Goal: Task Accomplishment & Management: Use online tool/utility

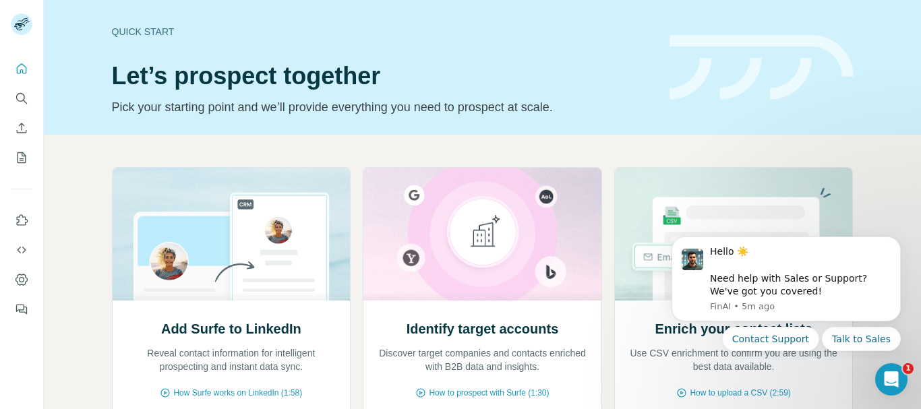
click at [602, 34] on div "Quick start" at bounding box center [383, 31] width 542 height 13
click at [18, 92] on icon "Search" at bounding box center [21, 98] width 13 height 13
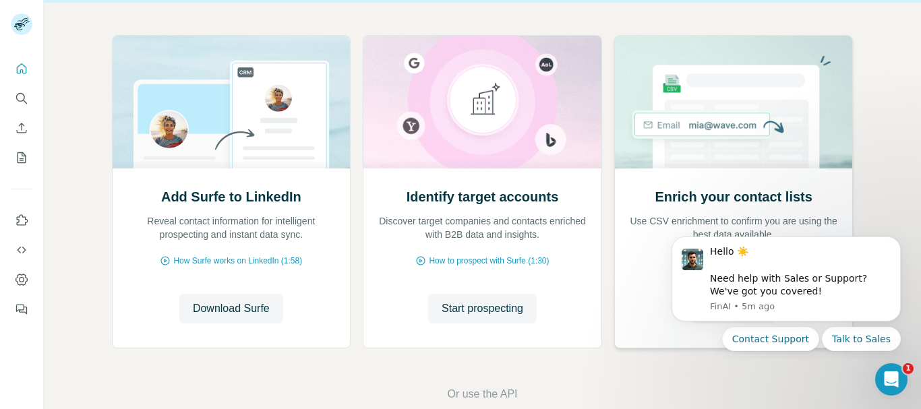
scroll to position [158, 0]
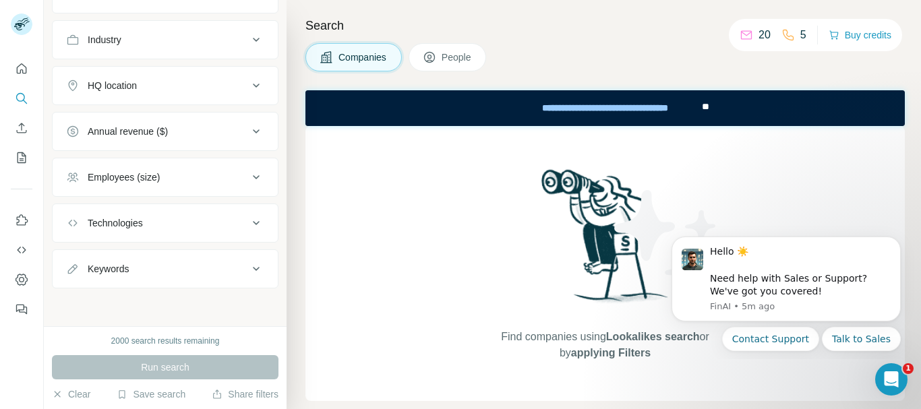
click at [420, 257] on div "Find companies using Lookalikes search or by applying Filters" at bounding box center [606, 263] width 600 height 275
click at [788, 31] on icon at bounding box center [788, 34] width 13 height 13
click at [755, 38] on div "20" at bounding box center [755, 35] width 31 height 16
click at [778, 343] on button "Contact Support" at bounding box center [770, 339] width 97 height 24
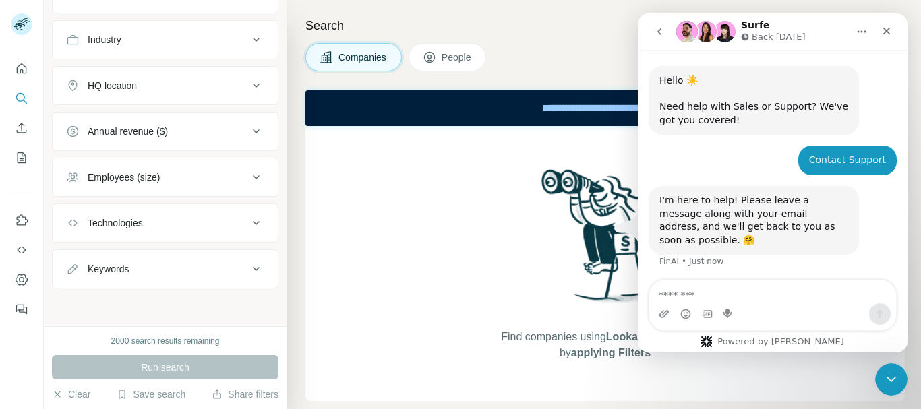
scroll to position [28, 0]
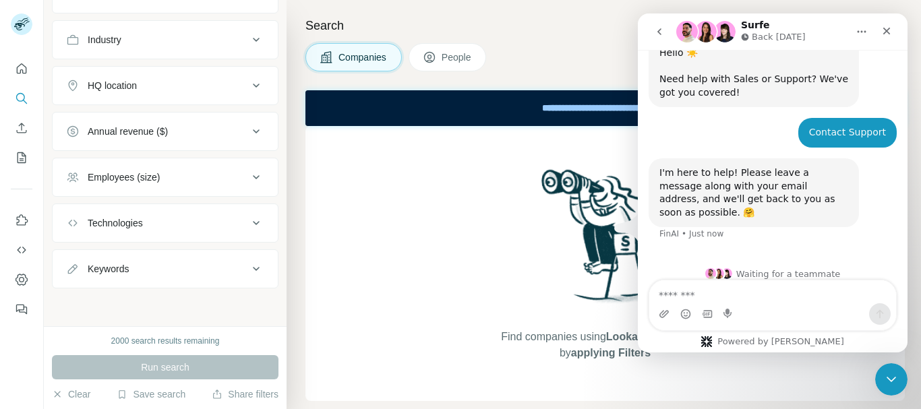
click at [460, 266] on div "Find companies using Lookalikes search or by applying Filters" at bounding box center [606, 263] width 600 height 275
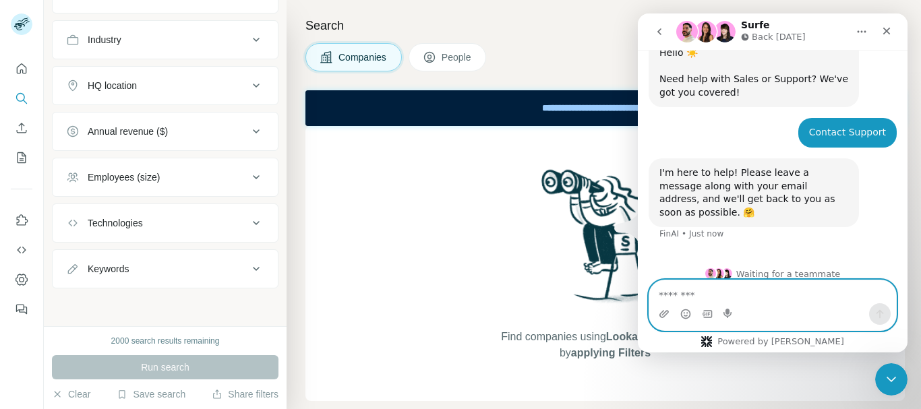
click at [813, 287] on textarea "Message…" at bounding box center [772, 292] width 247 height 23
paste textarea "**********"
type textarea "**********"
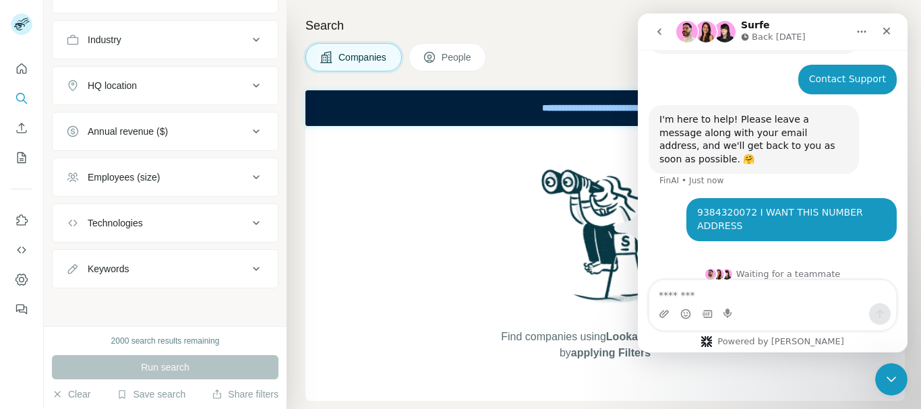
click at [799, 312] on div "Intercom messenger" at bounding box center [772, 315] width 247 height 22
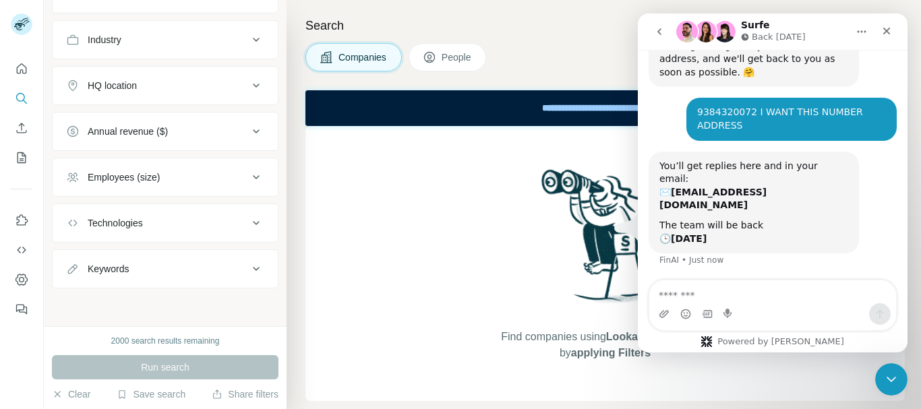
scroll to position [167, 0]
click at [493, 219] on div "Find companies using Lookalikes search or by applying Filters" at bounding box center [605, 263] width 243 height 275
click at [21, 110] on button "Search" at bounding box center [22, 98] width 22 height 24
click at [23, 92] on icon "Search" at bounding box center [21, 98] width 13 height 13
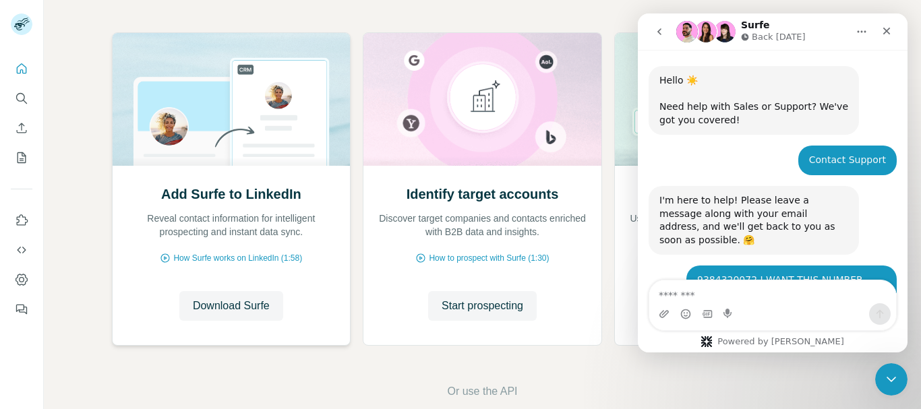
scroll to position [167, 0]
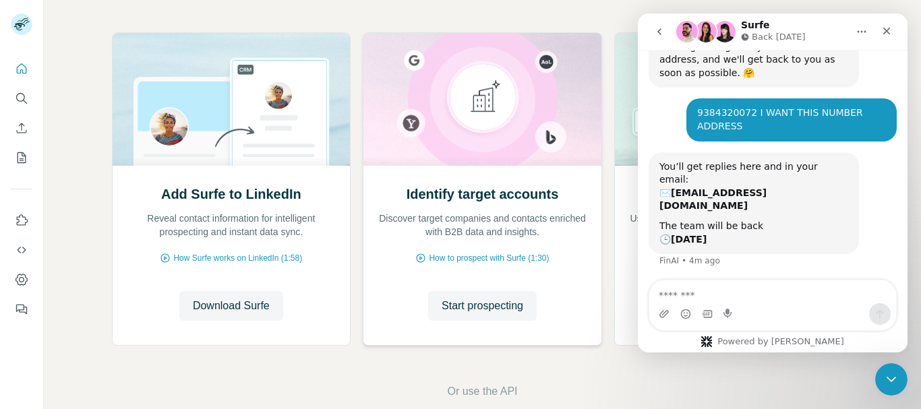
click at [377, 192] on div "Identify target accounts Discover target companies and contacts enriched with B…" at bounding box center [482, 212] width 211 height 54
click at [495, 308] on span "Start prospecting" at bounding box center [483, 306] width 82 height 16
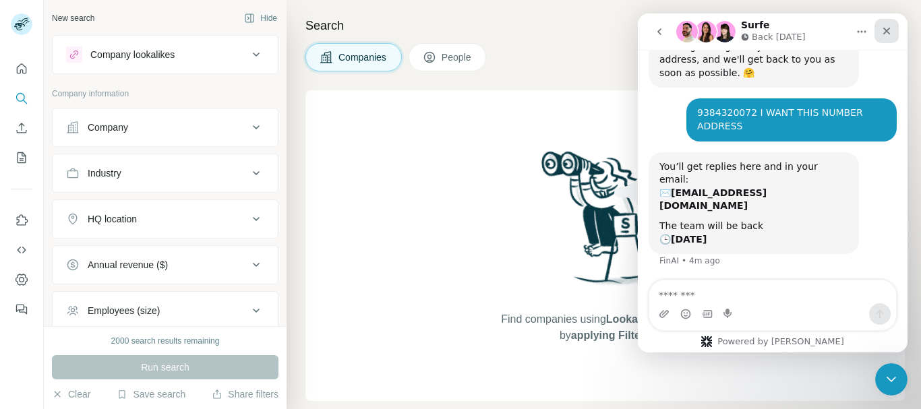
click at [886, 41] on div "Close" at bounding box center [887, 31] width 24 height 24
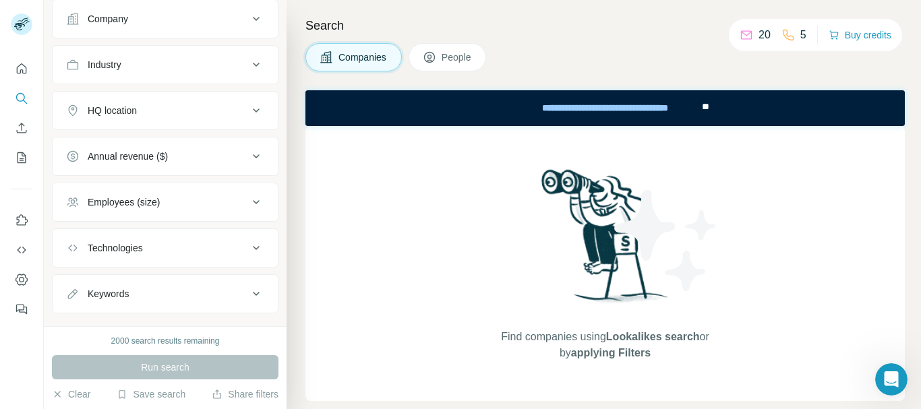
scroll to position [134, 0]
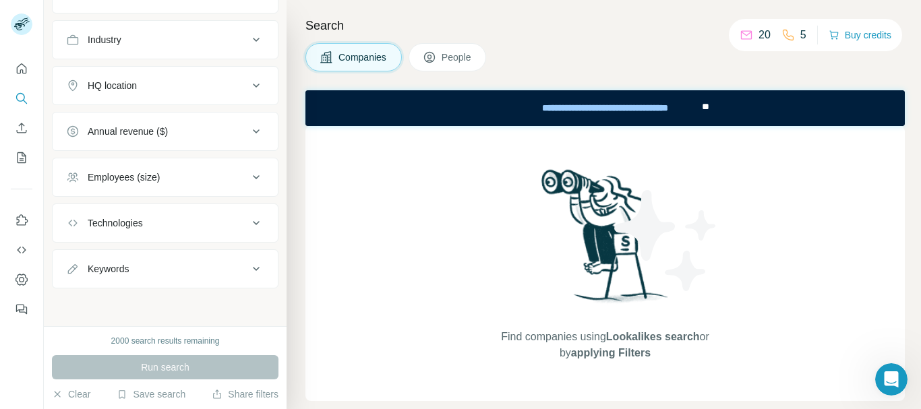
click at [162, 334] on div "2000 search results remaining Run search Clear Save search Share filters" at bounding box center [165, 367] width 243 height 83
